Goal: Find specific page/section: Find specific page/section

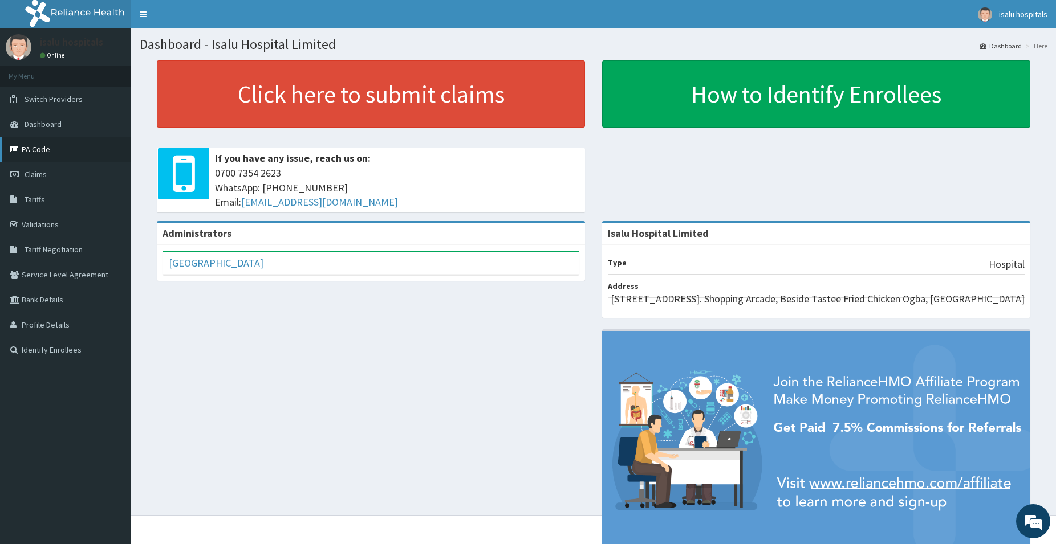
click at [56, 147] on link "PA Code" at bounding box center [65, 149] width 131 height 25
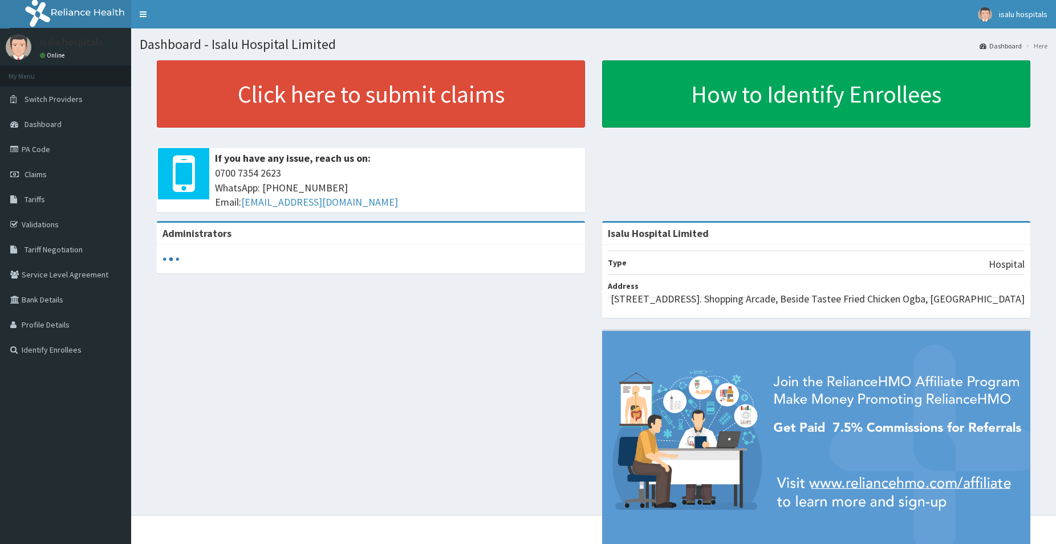
click at [47, 154] on link "PA Code" at bounding box center [65, 149] width 131 height 25
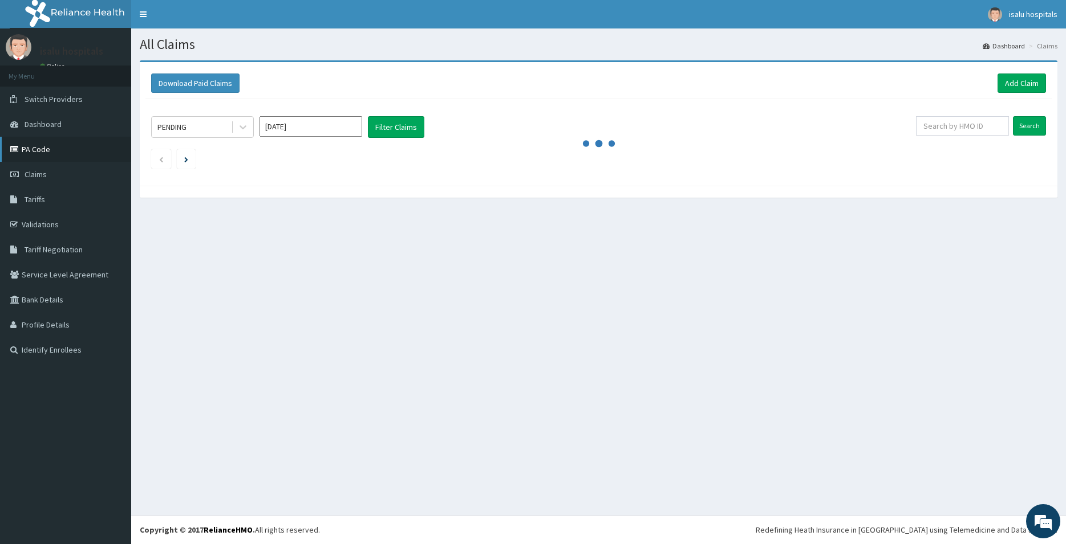
click at [56, 154] on link "PA Code" at bounding box center [65, 149] width 131 height 25
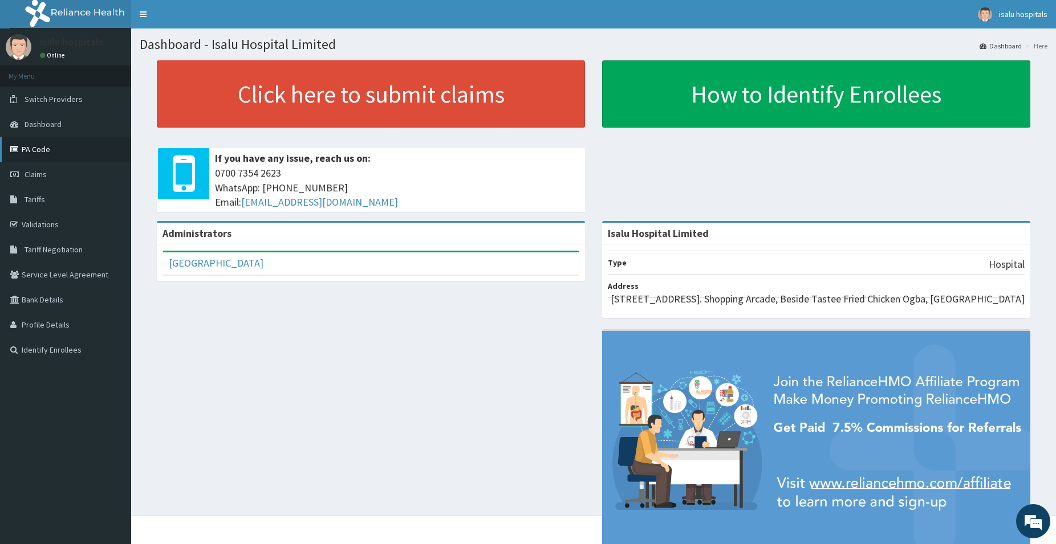
click at [63, 151] on link "PA Code" at bounding box center [65, 149] width 131 height 25
click at [59, 151] on link "PA Code" at bounding box center [65, 149] width 131 height 25
